Goal: Information Seeking & Learning: Learn about a topic

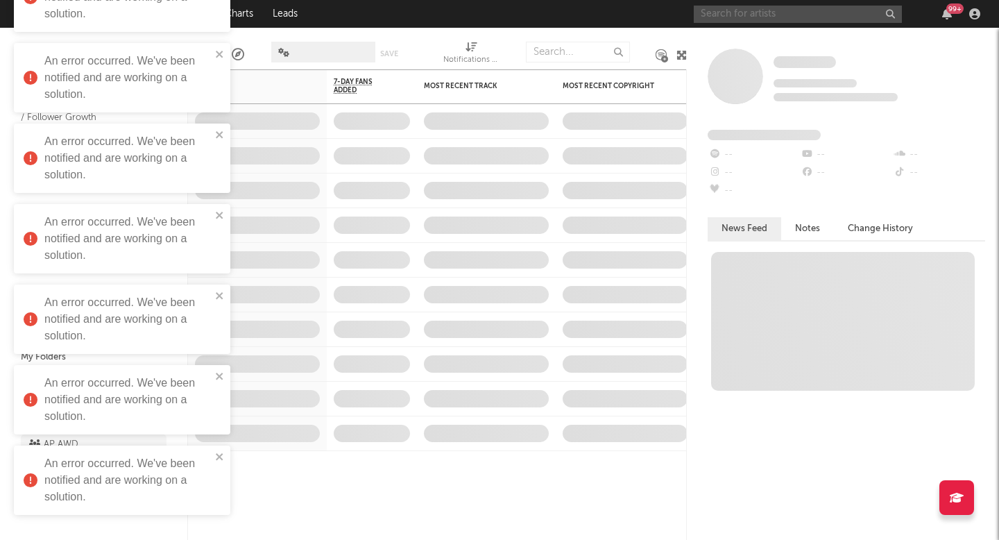
click at [740, 6] on input "text" at bounding box center [797, 14] width 208 height 17
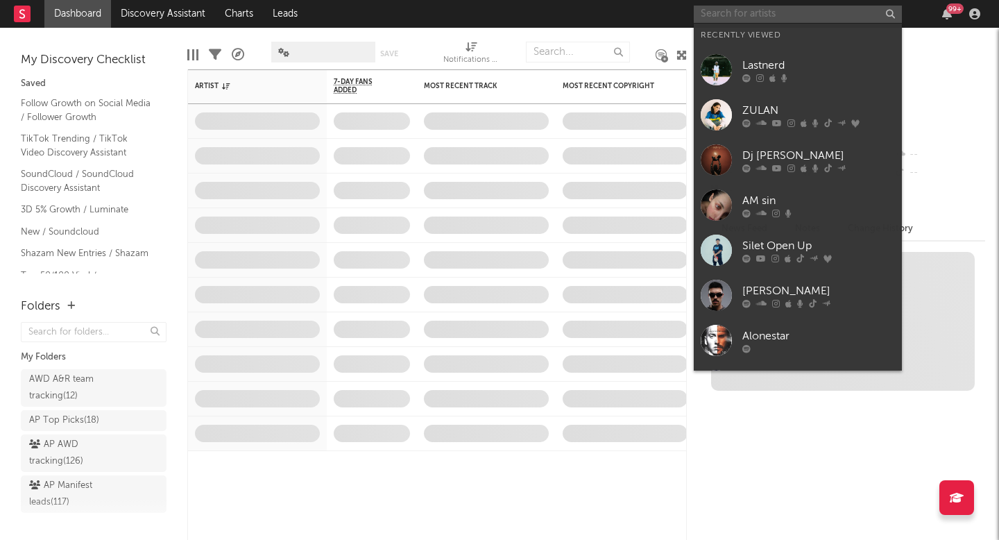
paste input "[URL][DOMAIN_NAME]"
type input "[URL][DOMAIN_NAME]"
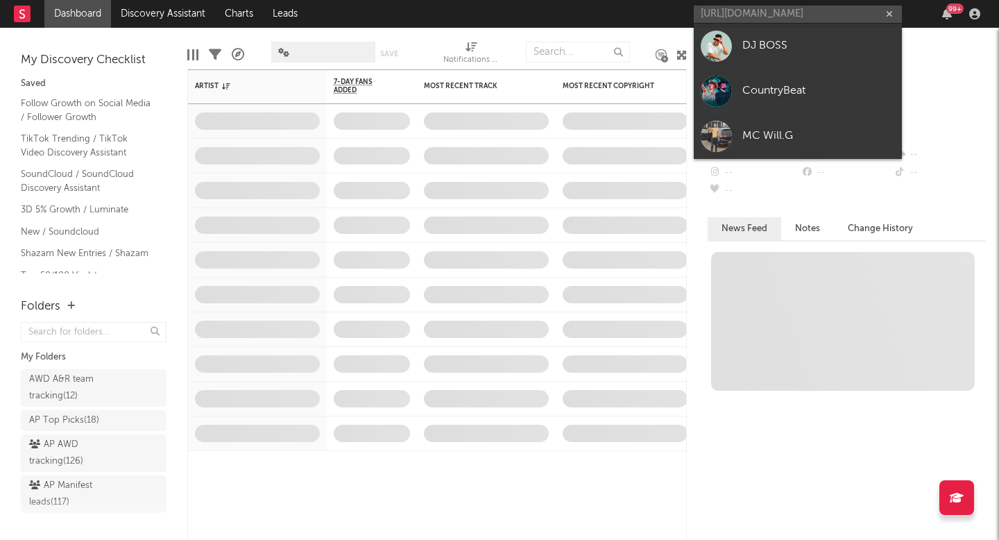
click at [748, 46] on div "DJ BOSS" at bounding box center [818, 45] width 153 height 17
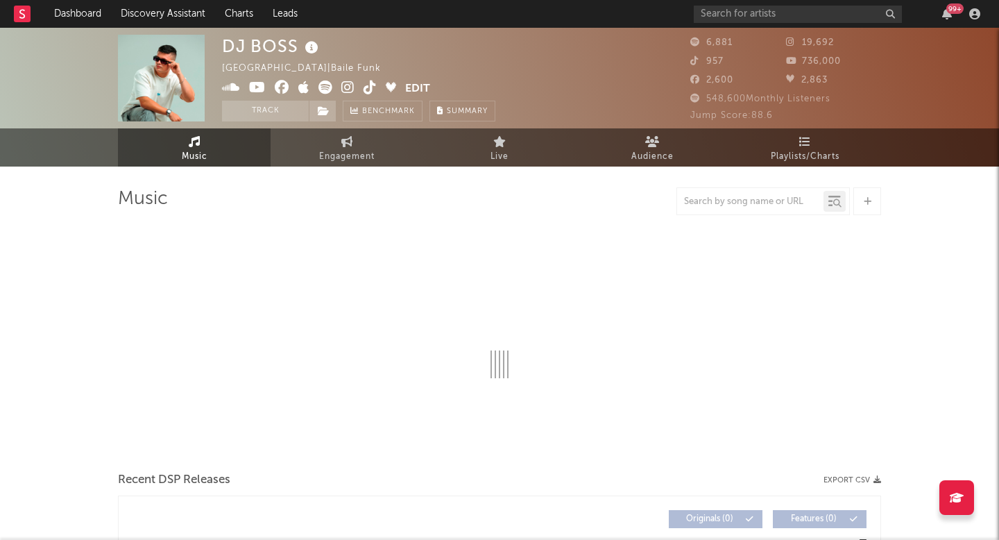
select select "6m"
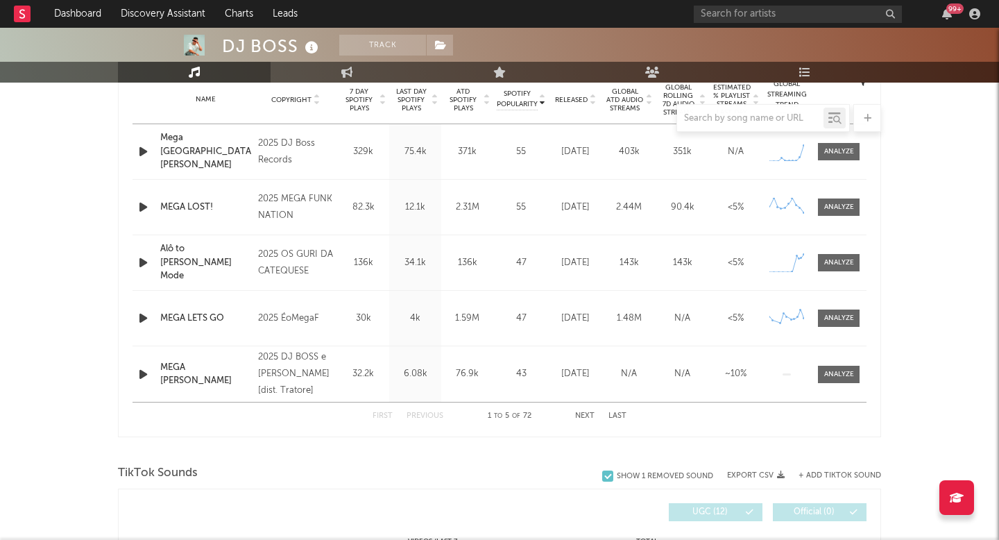
scroll to position [577, 0]
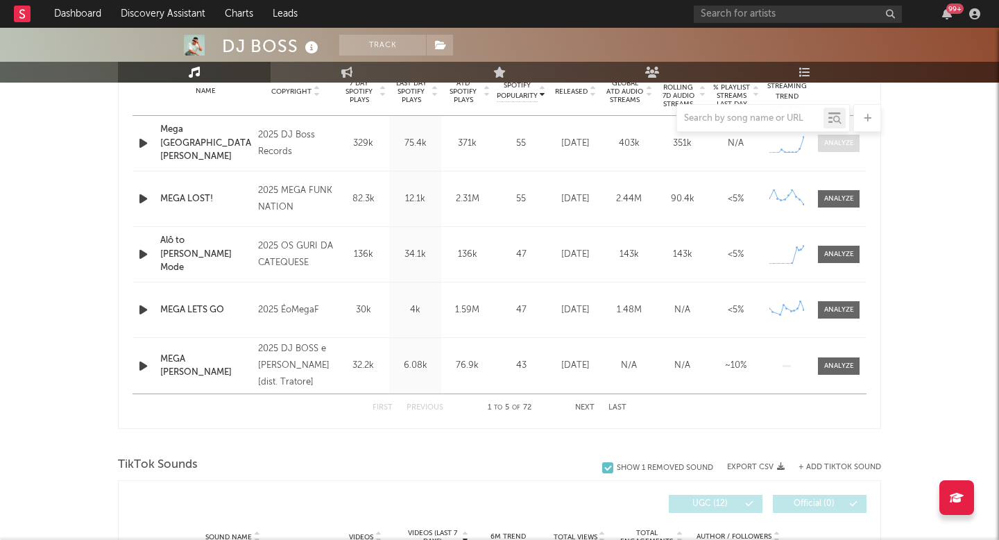
click at [838, 136] on span at bounding box center [839, 143] width 42 height 17
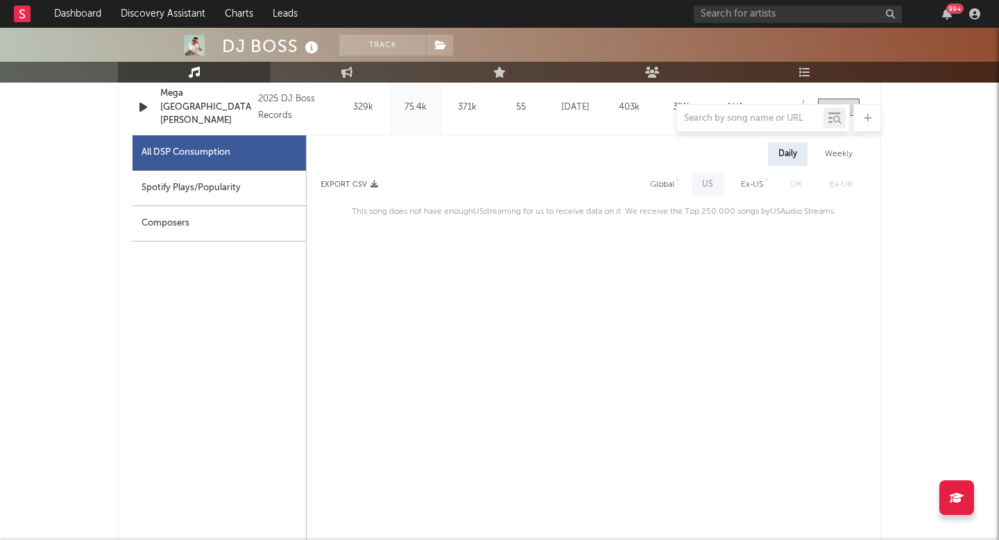
scroll to position [614, 0]
click at [257, 189] on div "Spotify Plays/Popularity" at bounding box center [218, 186] width 173 height 35
select select "1w"
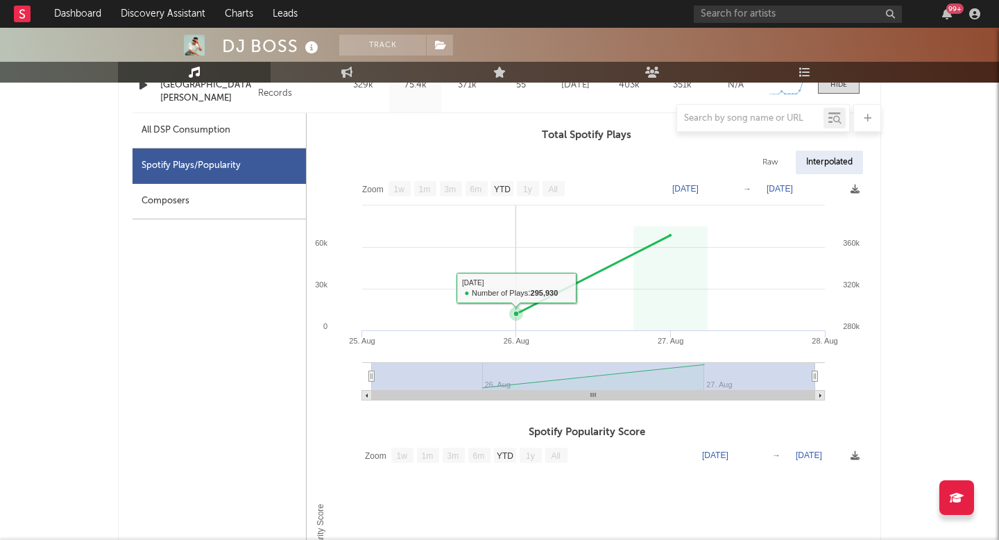
scroll to position [652, 0]
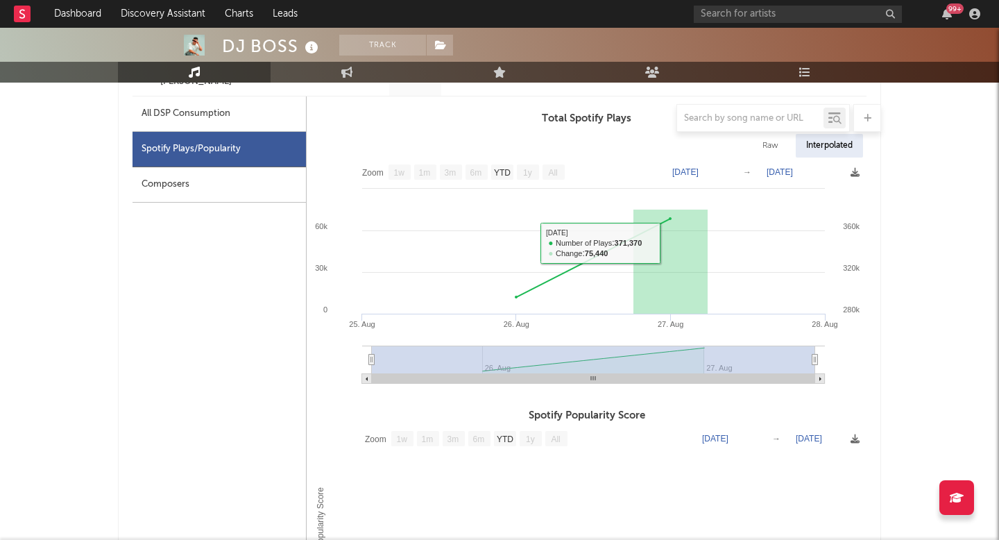
click at [690, 172] on text "[DATE]" at bounding box center [685, 172] width 26 height 10
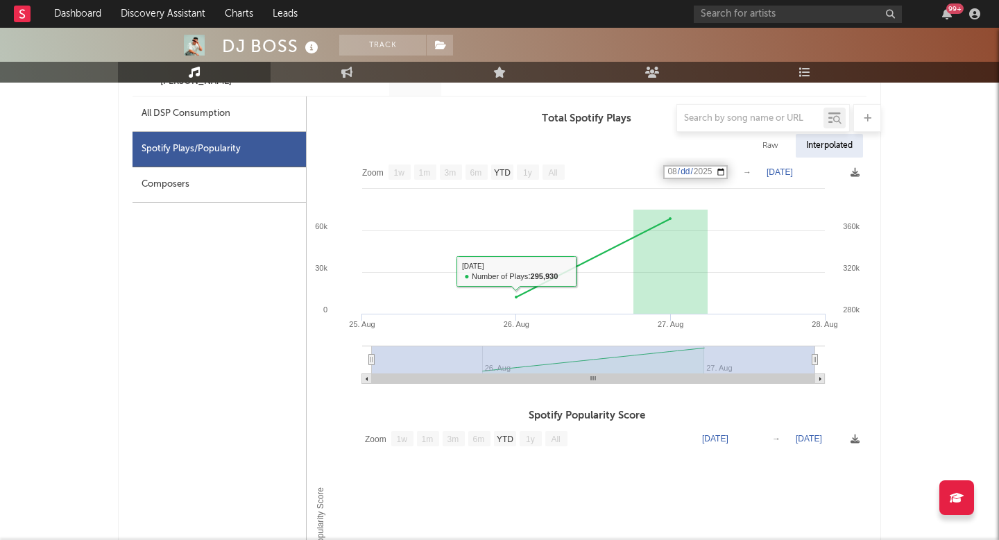
click at [602, 173] on rect at bounding box center [587, 275] width 560 height 236
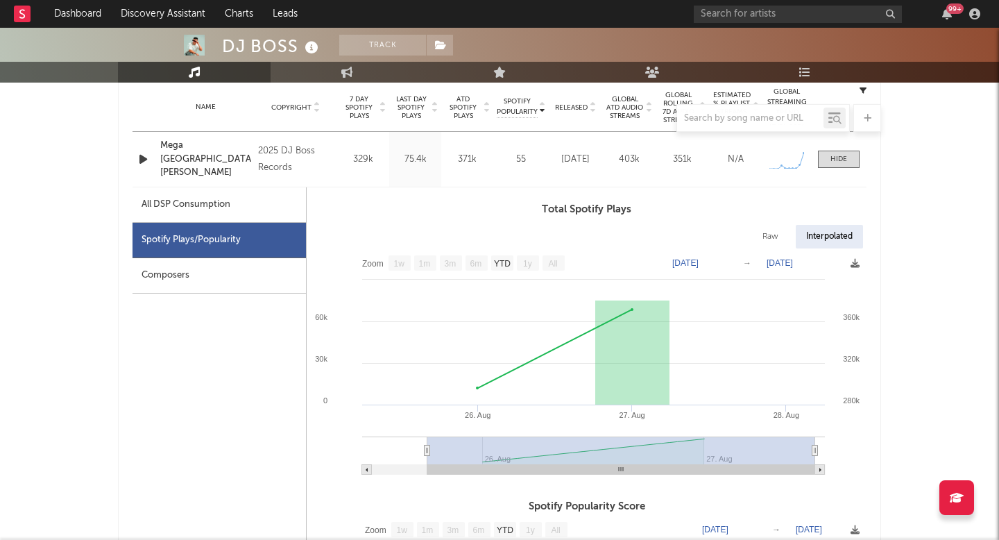
scroll to position [541, 0]
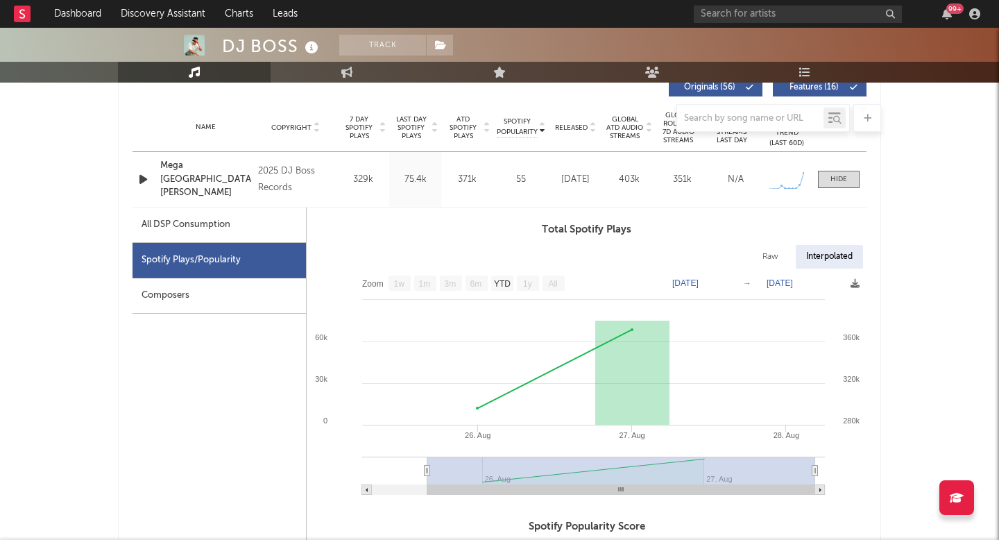
click at [690, 278] on text "[DATE]" at bounding box center [685, 283] width 26 height 10
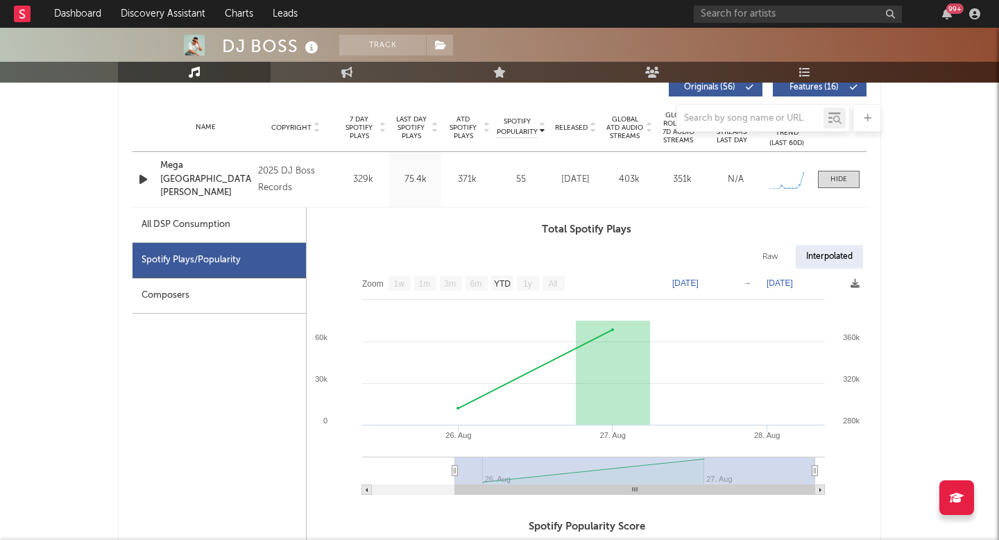
click at [647, 273] on rect at bounding box center [587, 386] width 560 height 236
click at [688, 283] on text "[DATE]" at bounding box center [685, 283] width 26 height 10
click at [665, 284] on input "[DATE]" at bounding box center [695, 283] width 64 height 14
click at [630, 284] on rect at bounding box center [587, 386] width 560 height 236
click at [735, 285] on rect at bounding box center [587, 386] width 560 height 236
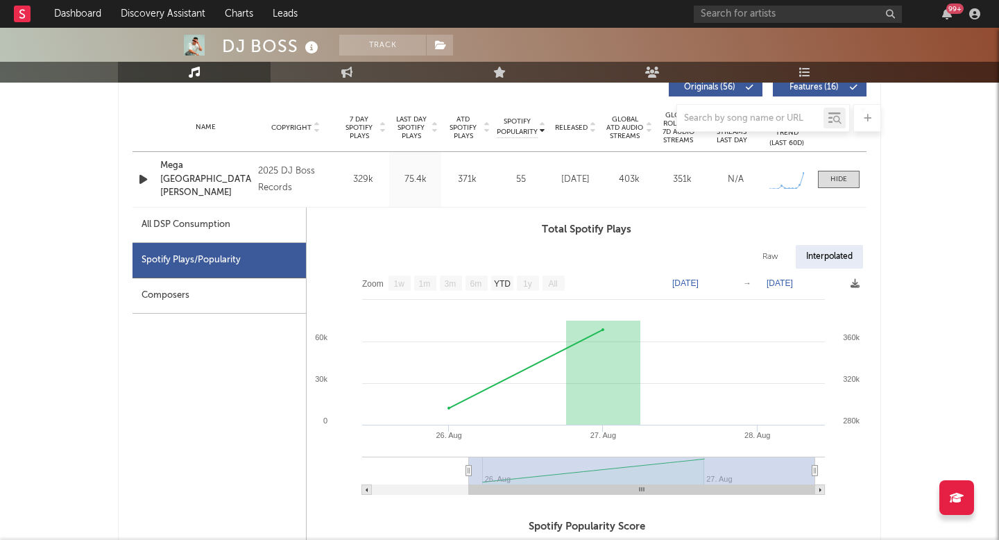
click at [698, 282] on text "[DATE]" at bounding box center [685, 283] width 26 height 10
click at [727, 281] on input "[DATE]" at bounding box center [695, 283] width 64 height 14
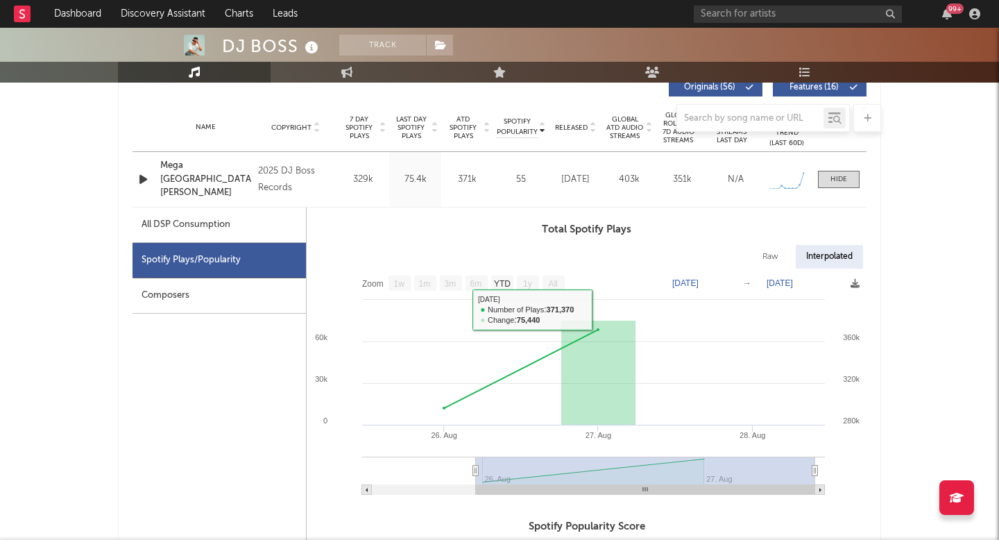
click at [540, 282] on rect at bounding box center [587, 386] width 560 height 236
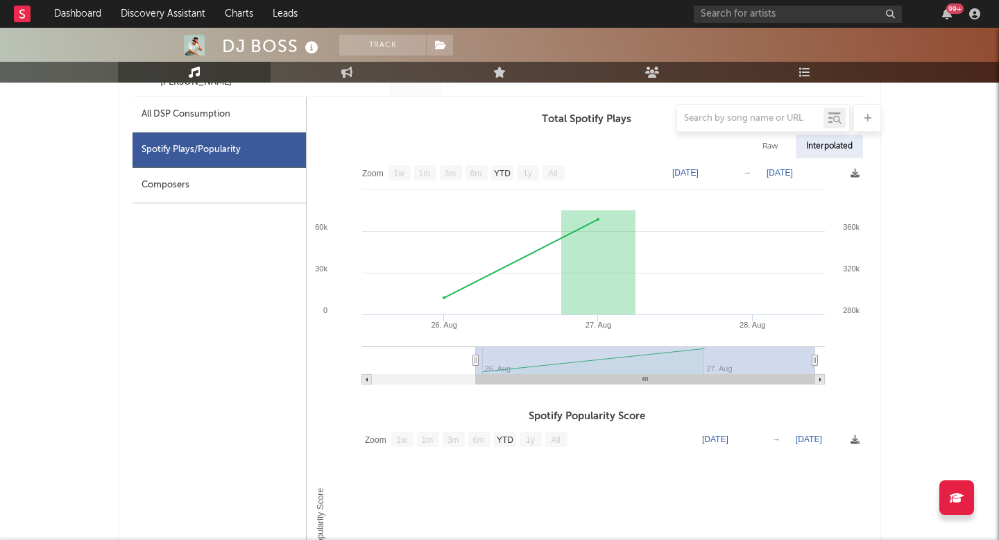
scroll to position [658, 0]
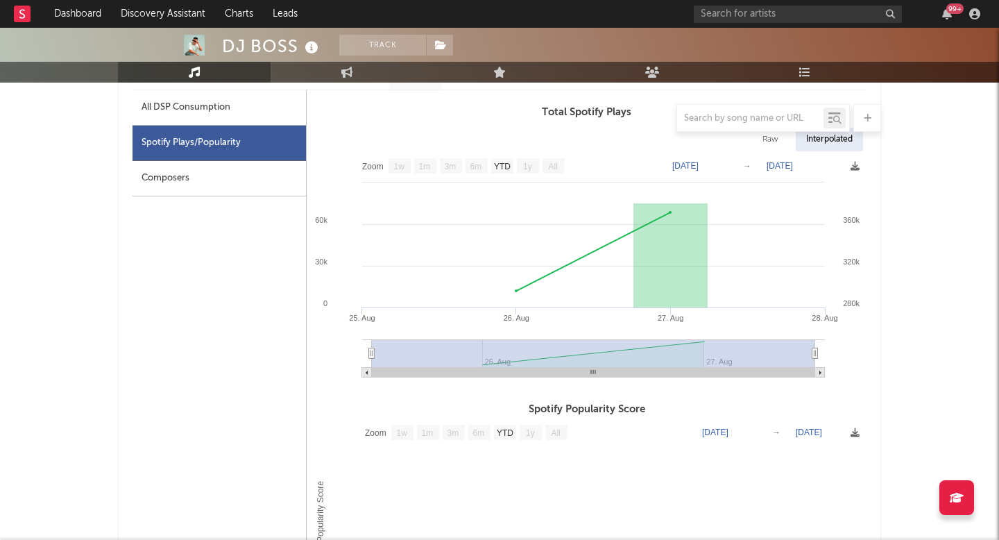
drag, startPoint x: 474, startPoint y: 355, endPoint x: 370, endPoint y: 358, distance: 104.8
click at [369, 358] on icon at bounding box center [372, 353] width 6 height 10
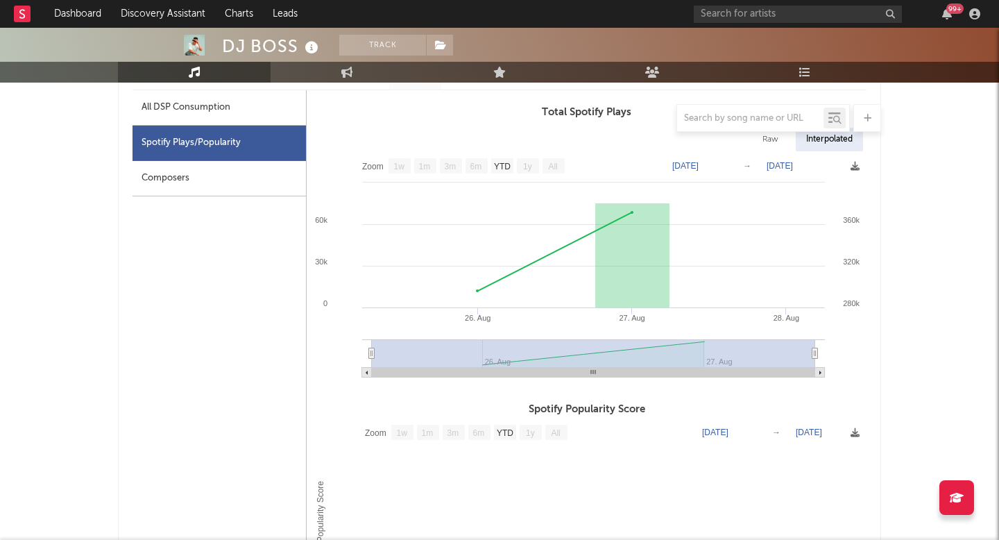
drag, startPoint x: 374, startPoint y: 359, endPoint x: 320, endPoint y: 359, distance: 54.1
click at [320, 359] on icon "Created with Highcharts 10.3.3 [DATE]. Aug [DATE]. Aug 27. Aug 280k 320k 360k 4…" at bounding box center [587, 269] width 560 height 236
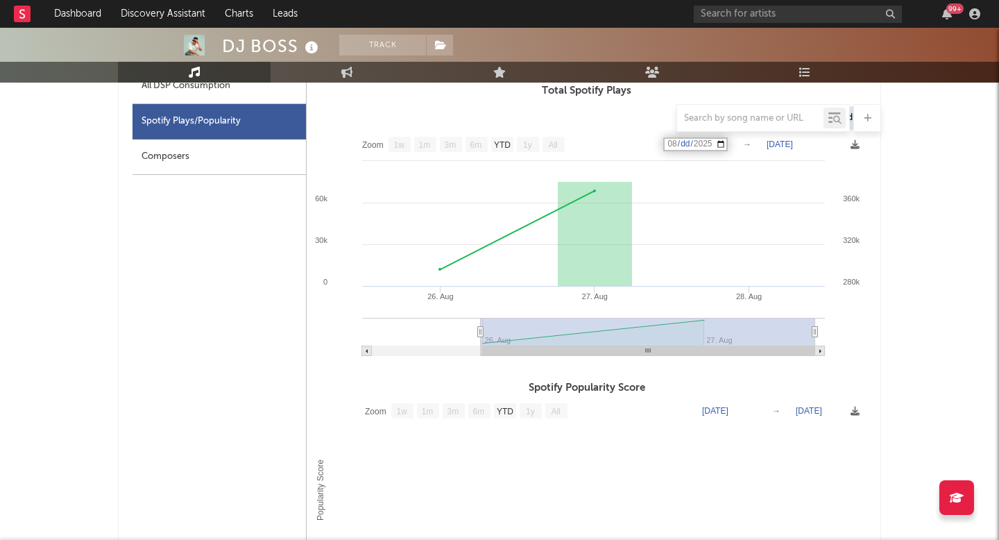
scroll to position [687, 0]
